Goal: Information Seeking & Learning: Find specific fact

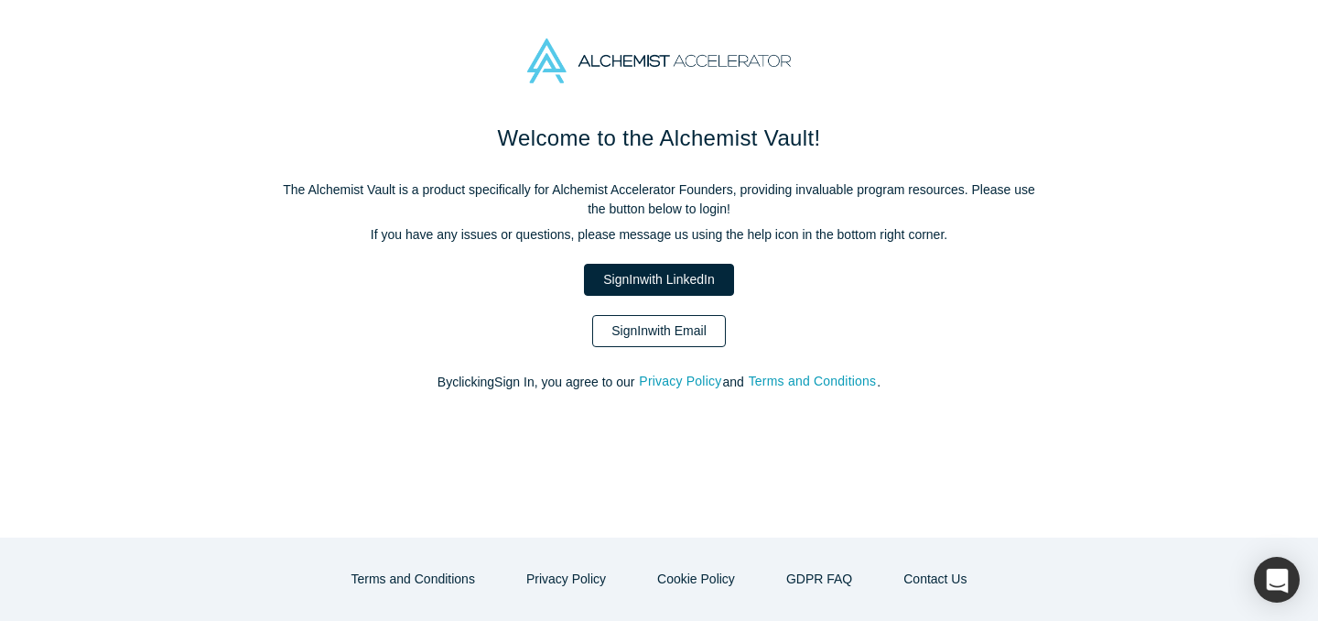
click at [663, 340] on link "Sign In with Email" at bounding box center [659, 331] width 134 height 32
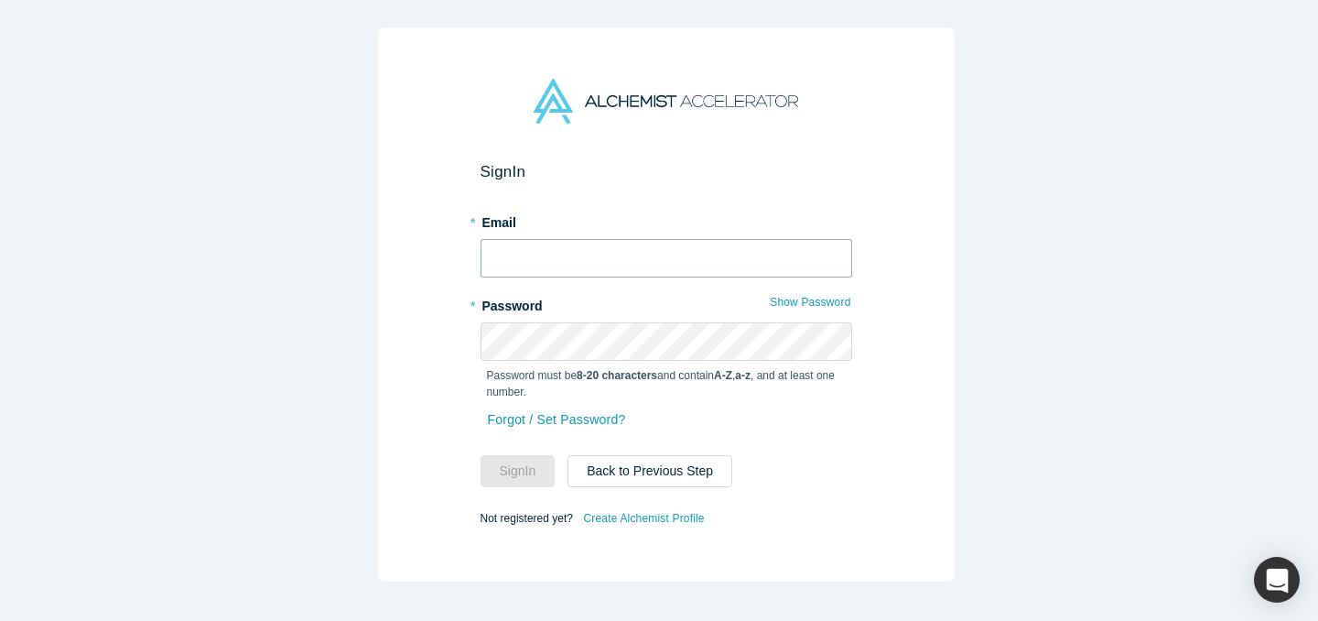
type input "[EMAIL_ADDRESS][DOMAIN_NAME]"
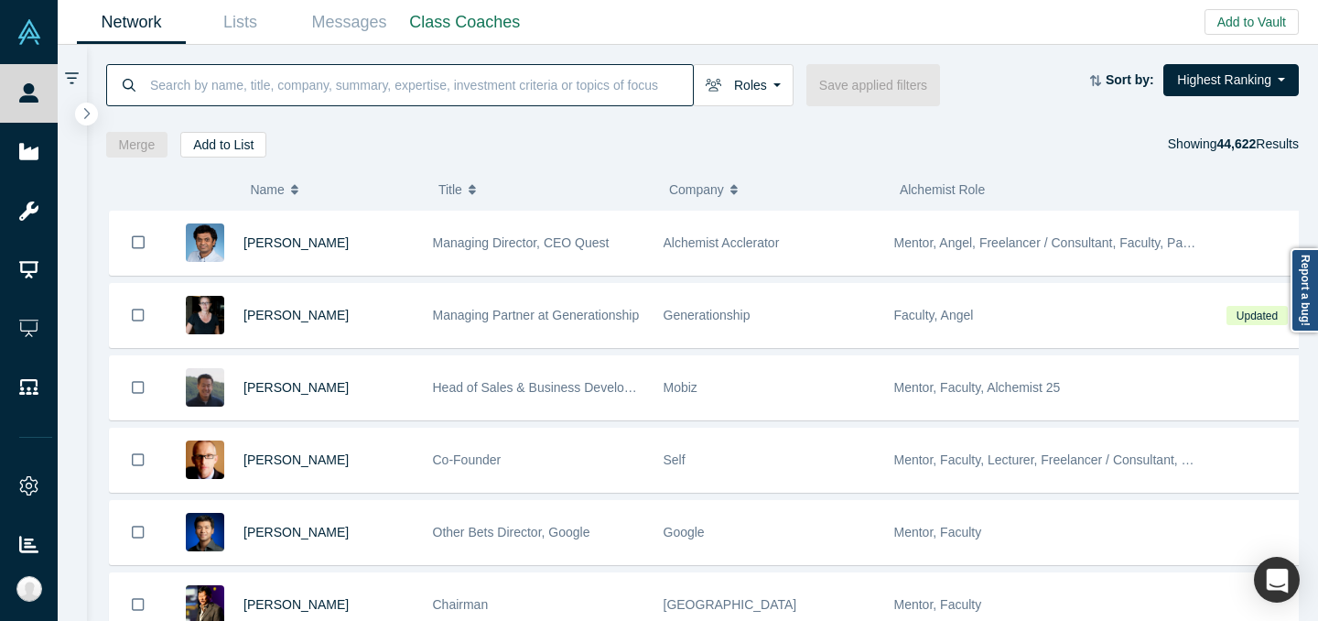
click at [537, 79] on input at bounding box center [420, 84] width 545 height 43
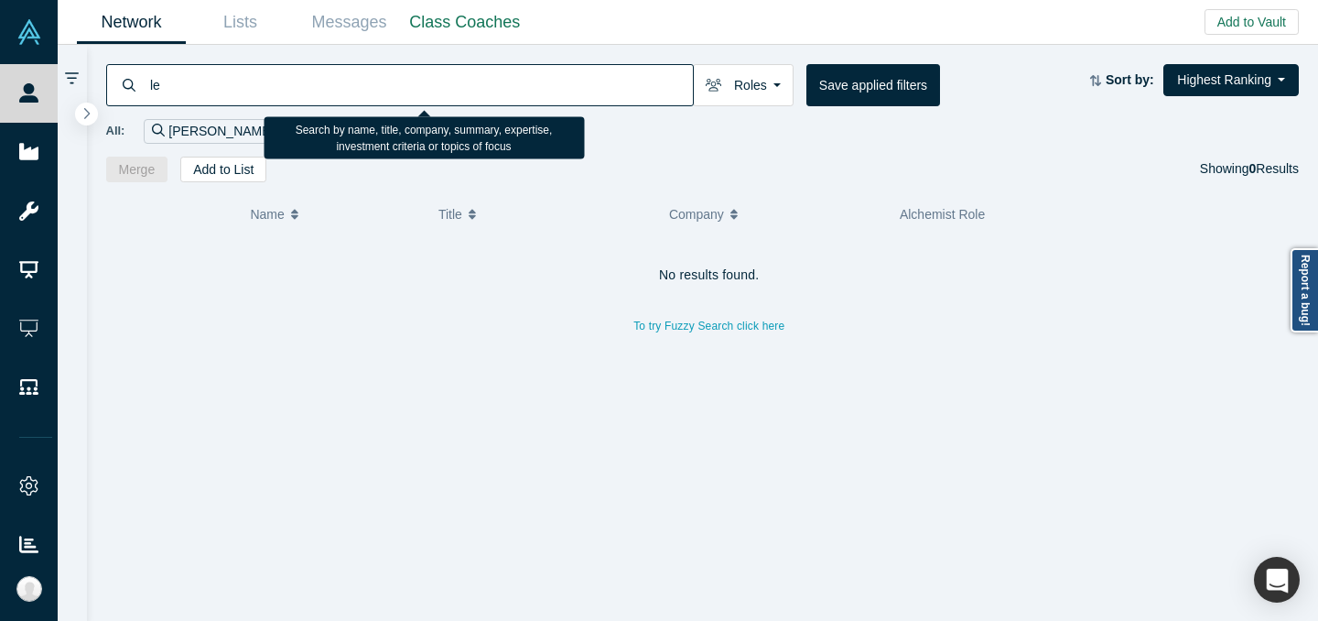
type input "l"
type input "a"
